Goal: Task Accomplishment & Management: Manage account settings

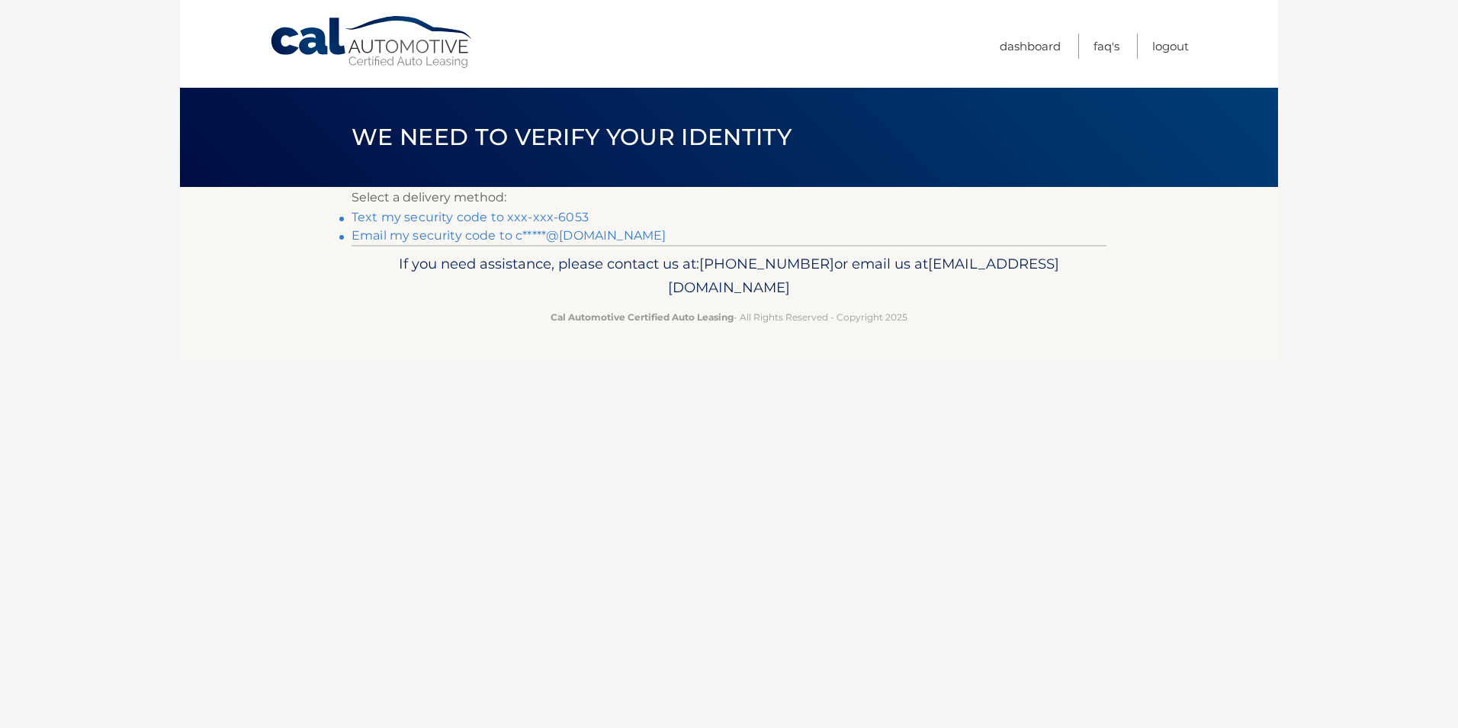
click at [495, 216] on link "Text my security code to xxx-xxx-6053" at bounding box center [470, 217] width 237 height 14
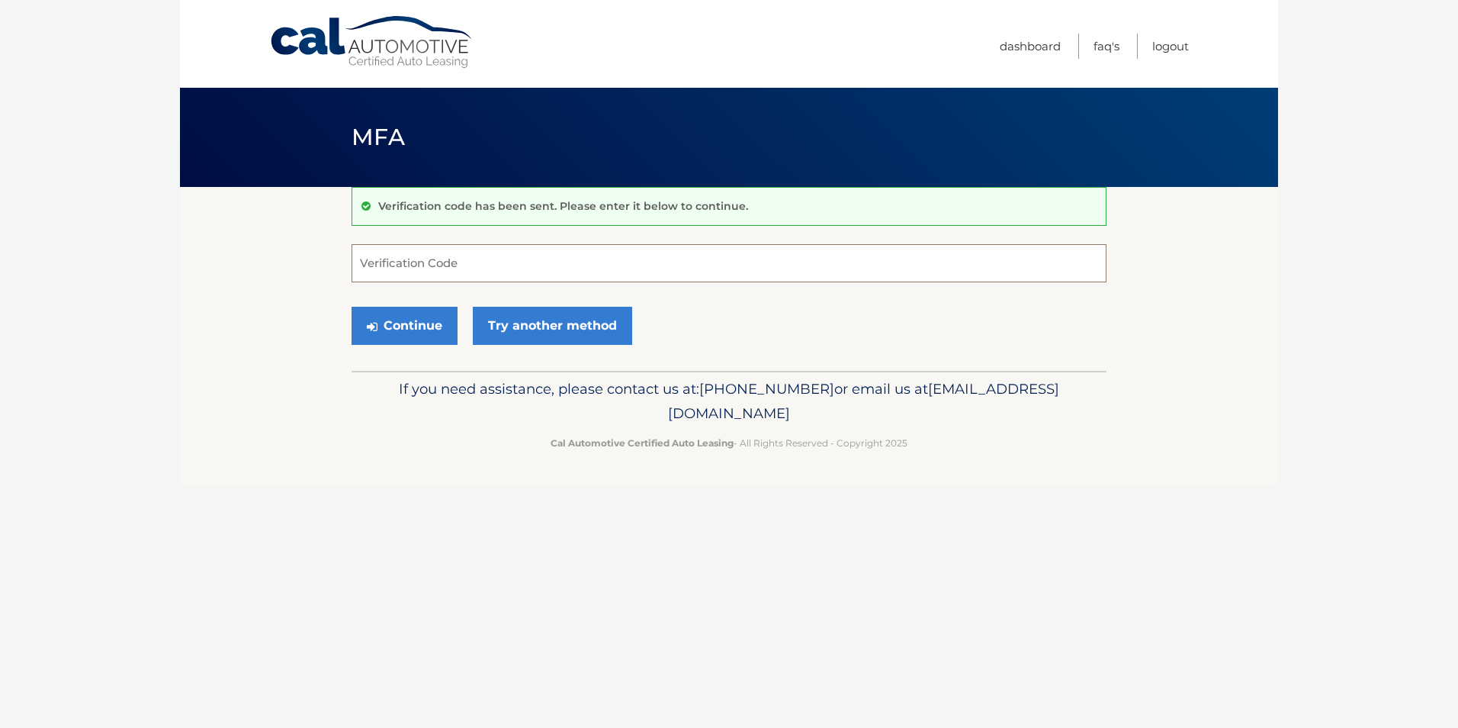
click at [372, 260] on input "Verification Code" at bounding box center [729, 263] width 755 height 38
type input "872584"
click at [404, 335] on button "Continue" at bounding box center [405, 326] width 106 height 38
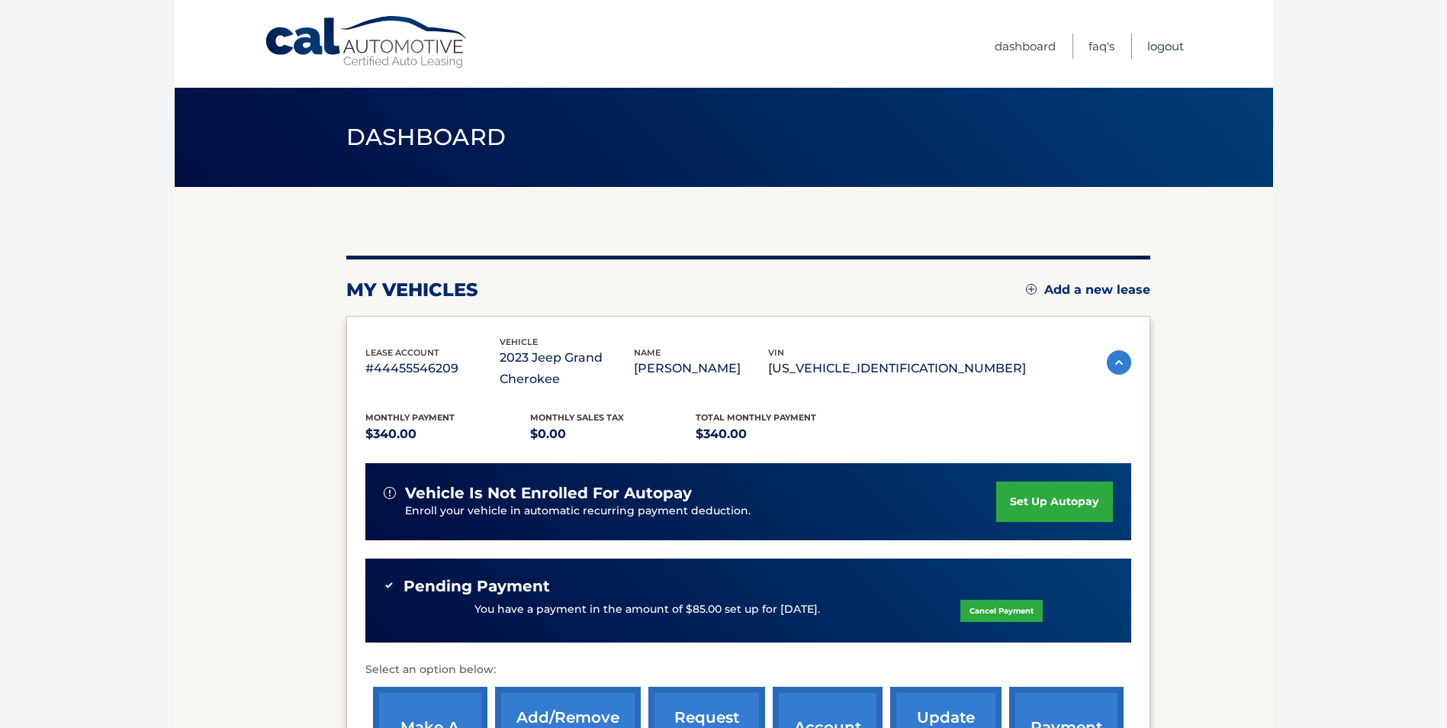
click at [1173, 53] on link "Logout" at bounding box center [1165, 46] width 37 height 25
